Goal: Find specific page/section: Find specific page/section

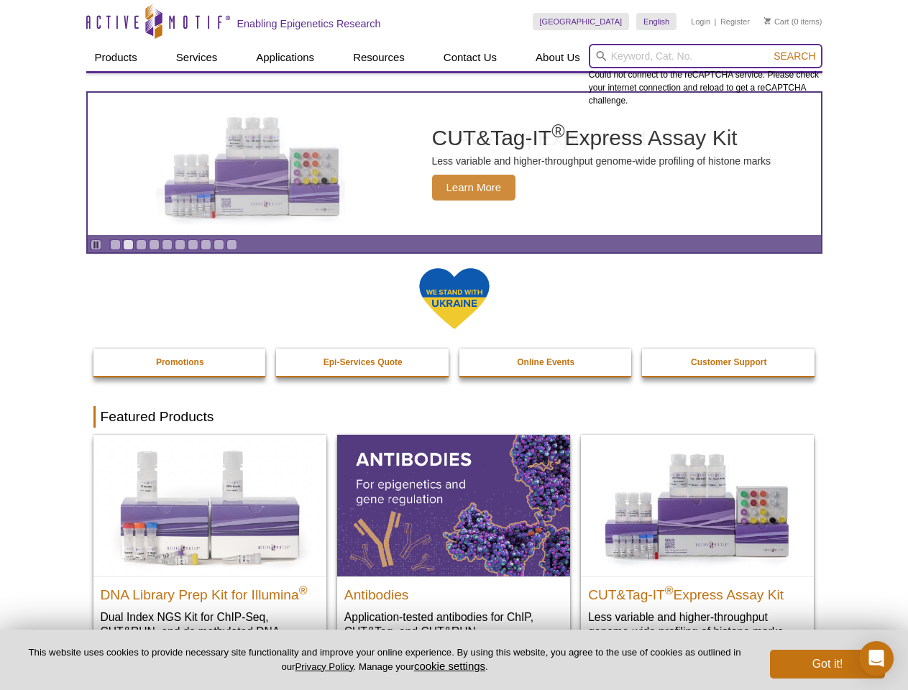
click at [705, 56] on input "search" at bounding box center [706, 56] width 234 height 24
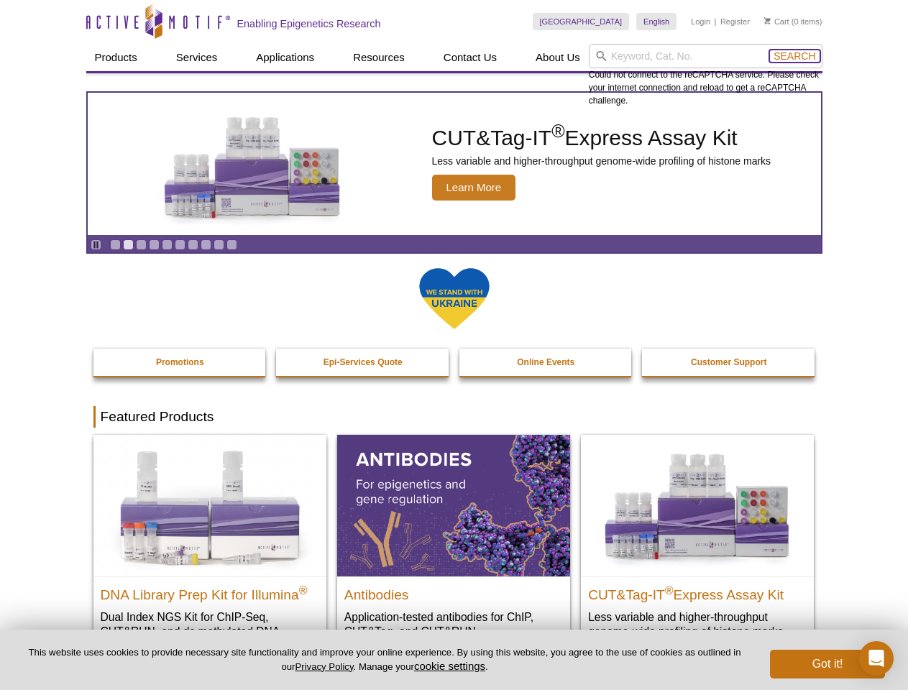
click at [794, 56] on span "Search" at bounding box center [795, 56] width 42 height 12
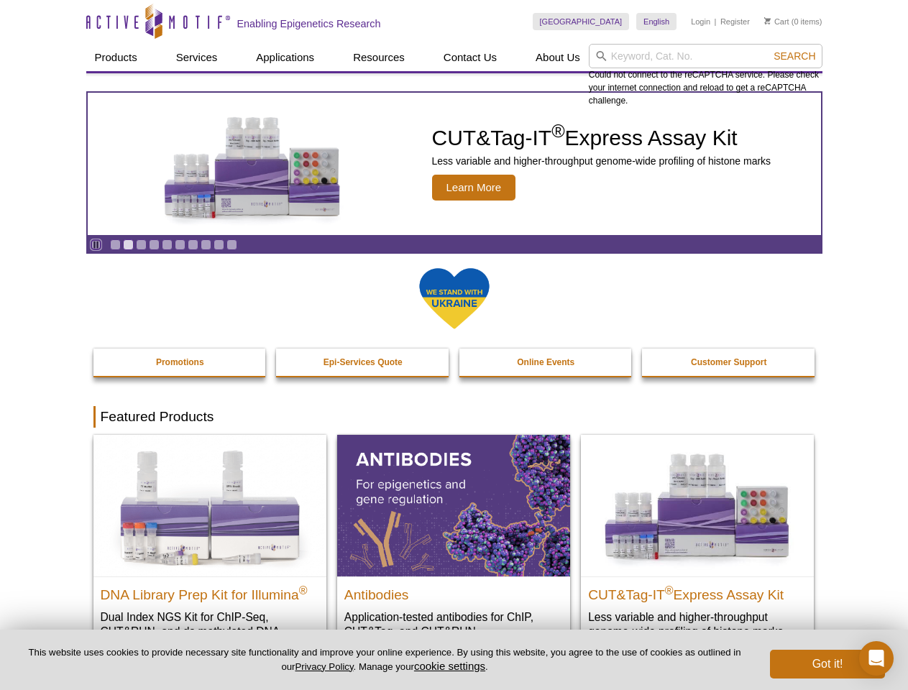
click at [96, 244] on icon "Pause" at bounding box center [95, 244] width 9 height 9
click at [115, 244] on link "Go to slide 1" at bounding box center [115, 244] width 11 height 11
click at [128, 244] on link "Go to slide 2" at bounding box center [128, 244] width 11 height 11
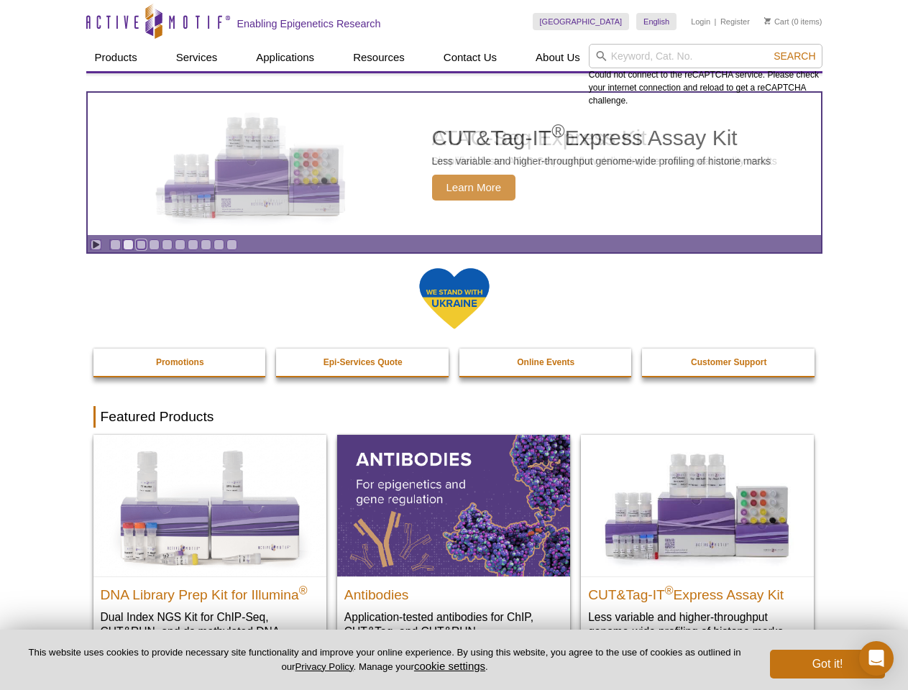
click at [141, 244] on link "Go to slide 3" at bounding box center [141, 244] width 11 height 11
click at [154, 244] on link "Go to slide 4" at bounding box center [154, 244] width 11 height 11
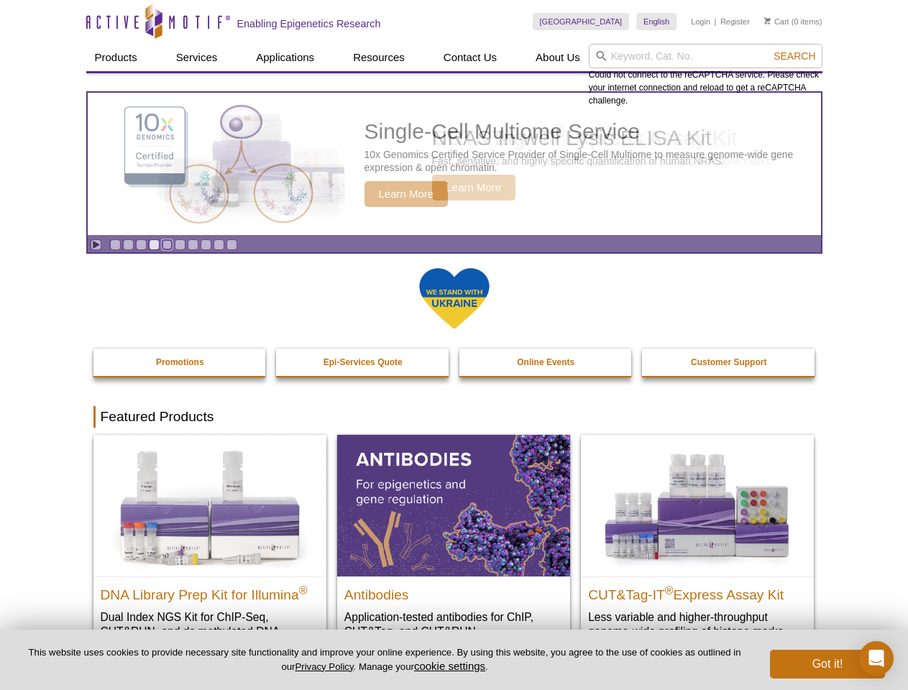
click at [167, 244] on link "Go to slide 5" at bounding box center [167, 244] width 11 height 11
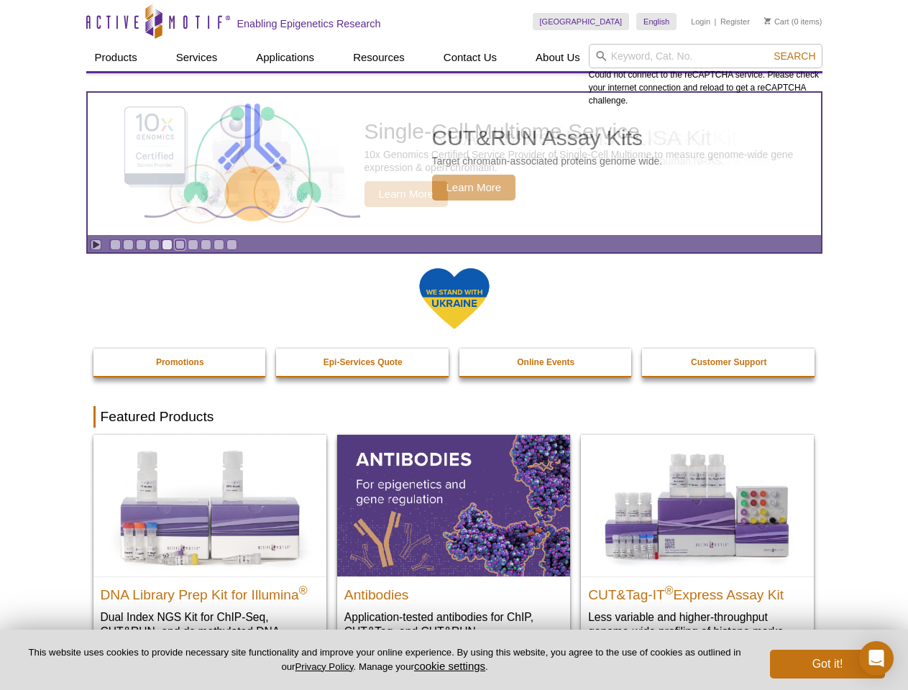
click at [180, 244] on link "Go to slide 6" at bounding box center [180, 244] width 11 height 11
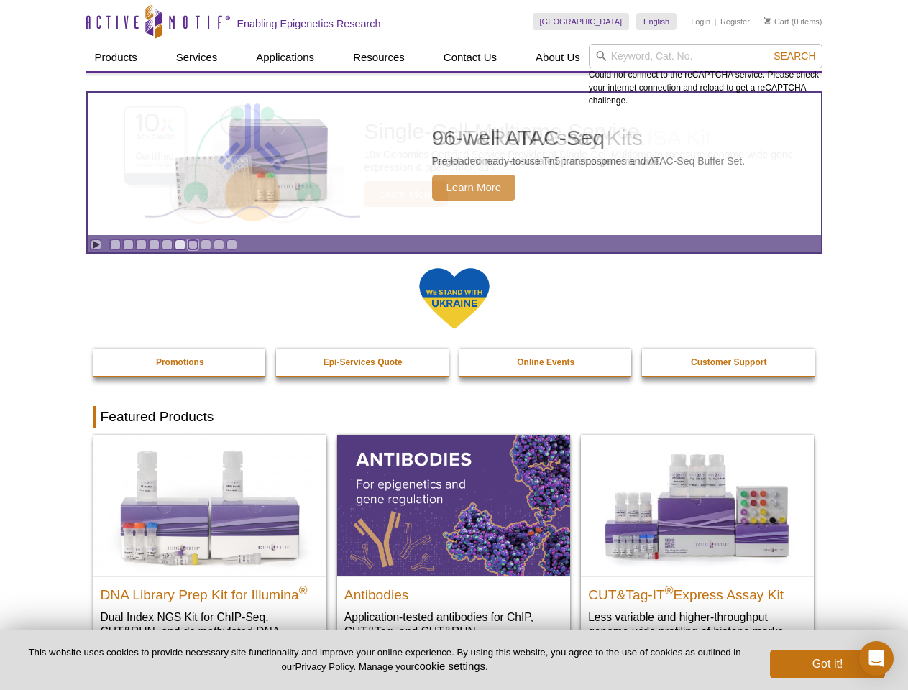
click at [193, 244] on link "Go to slide 7" at bounding box center [193, 244] width 11 height 11
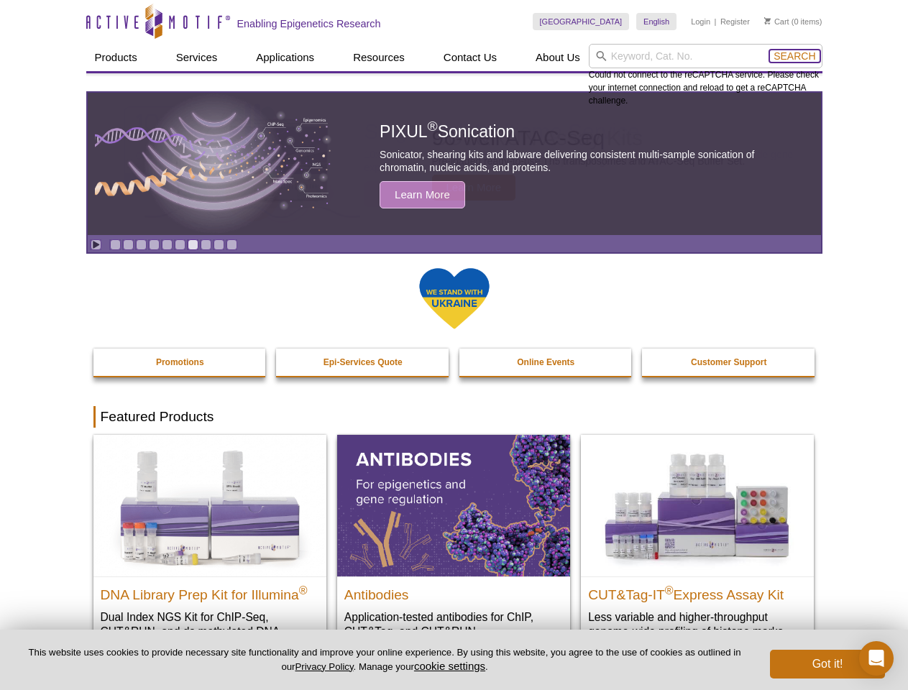
click at [794, 56] on span "Search" at bounding box center [795, 56] width 42 height 12
